Goal: Find specific page/section

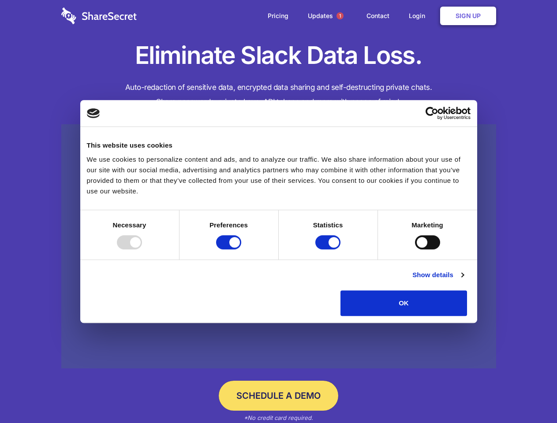
click at [142, 250] on div at bounding box center [129, 243] width 25 height 14
click at [241, 250] on input "Preferences" at bounding box center [228, 243] width 25 height 14
checkbox input "false"
click at [329, 250] on input "Statistics" at bounding box center [327, 243] width 25 height 14
checkbox input "false"
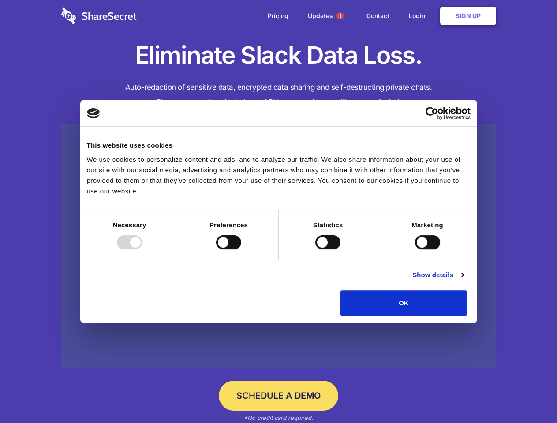
click at [415, 250] on input "Marketing" at bounding box center [427, 243] width 25 height 14
checkbox input "true"
click at [464, 281] on link "Show details" at bounding box center [437, 275] width 51 height 11
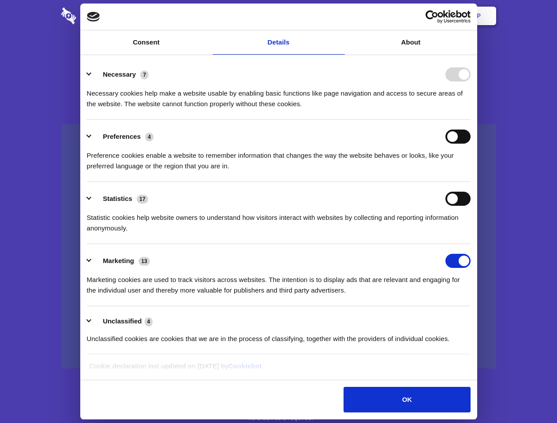
click at [471, 120] on li "Necessary 7 Necessary cookies help make a website usable by enabling basic func…" at bounding box center [279, 89] width 384 height 62
click at [340, 16] on span "1" at bounding box center [340, 15] width 7 height 7
